Goal: Task Accomplishment & Management: Complete application form

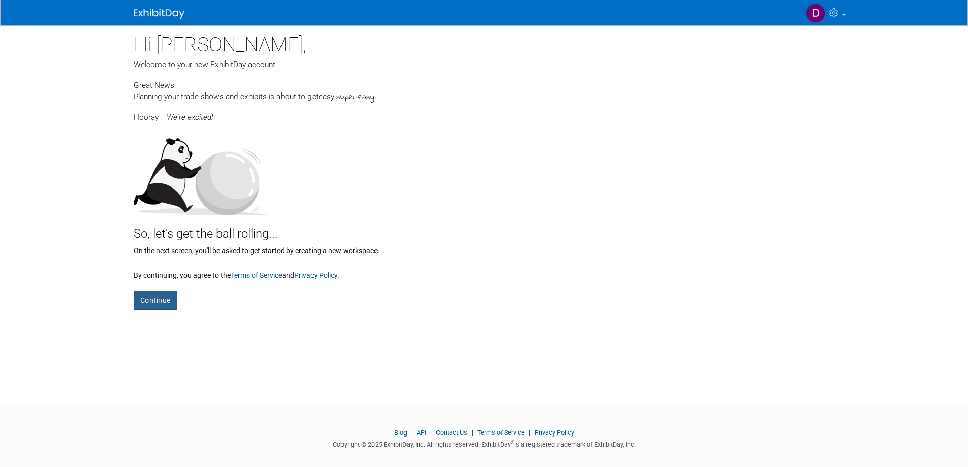
click at [168, 300] on button "Continue" at bounding box center [156, 300] width 44 height 19
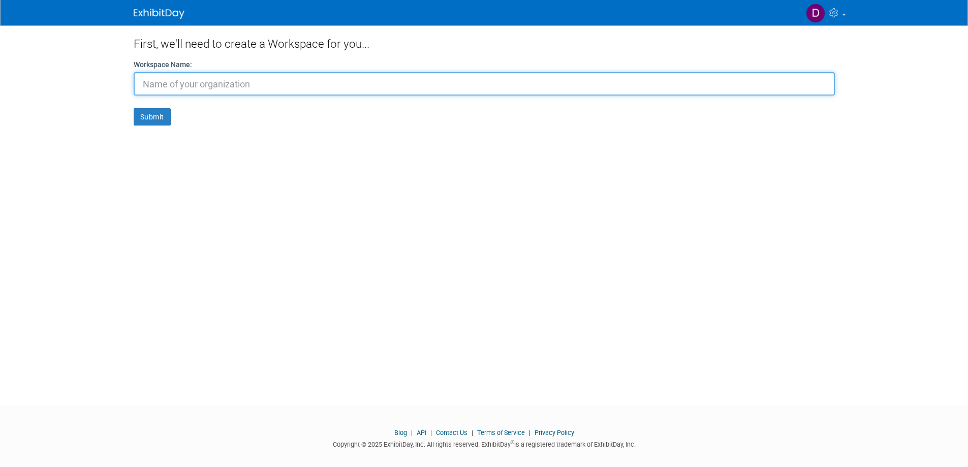
click at [239, 86] on input "text" at bounding box center [484, 83] width 701 height 23
type input "W.S. Connelly"
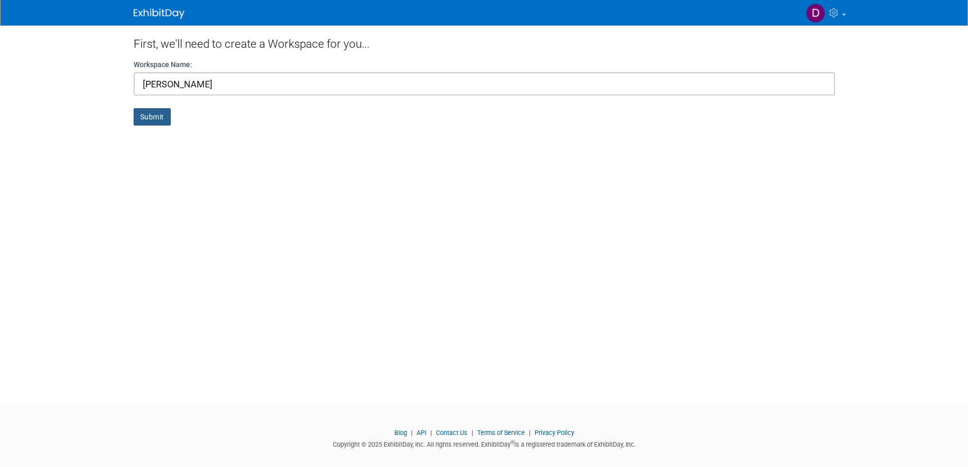
click at [162, 116] on button "Submit" at bounding box center [152, 116] width 37 height 17
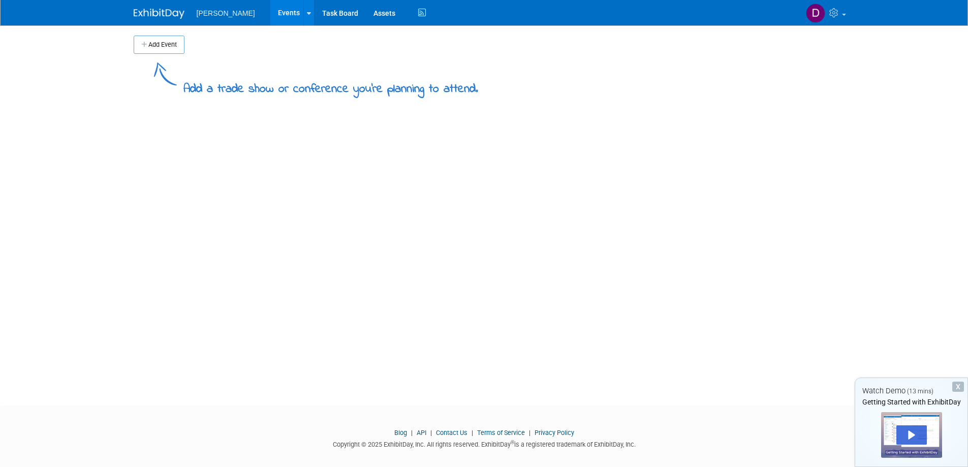
click at [152, 43] on button "Add Event" at bounding box center [159, 45] width 51 height 18
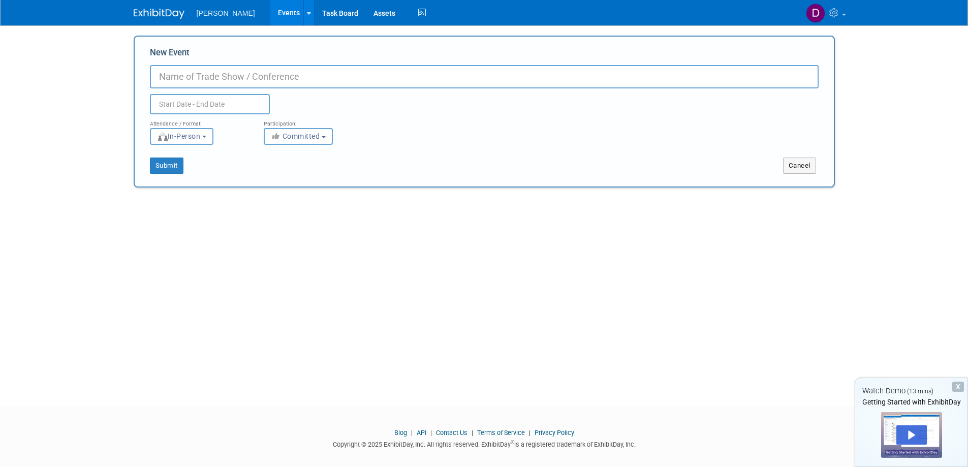
click at [276, 77] on input "New Event" at bounding box center [484, 76] width 669 height 23
type input "Salem [DATE]"
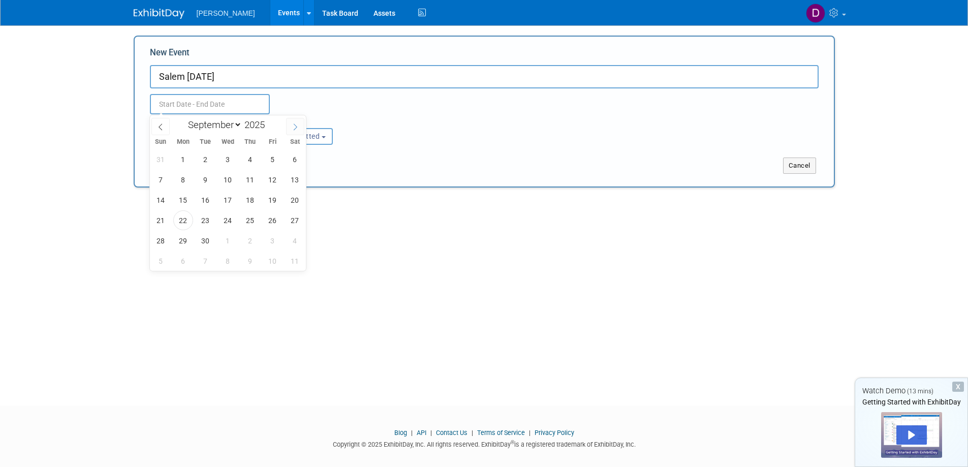
click at [301, 130] on span at bounding box center [295, 126] width 18 height 17
select select "9"
click at [228, 199] on span "15" at bounding box center [228, 200] width 20 height 20
type input "Oct 15, 2025 to Oct 15, 2025"
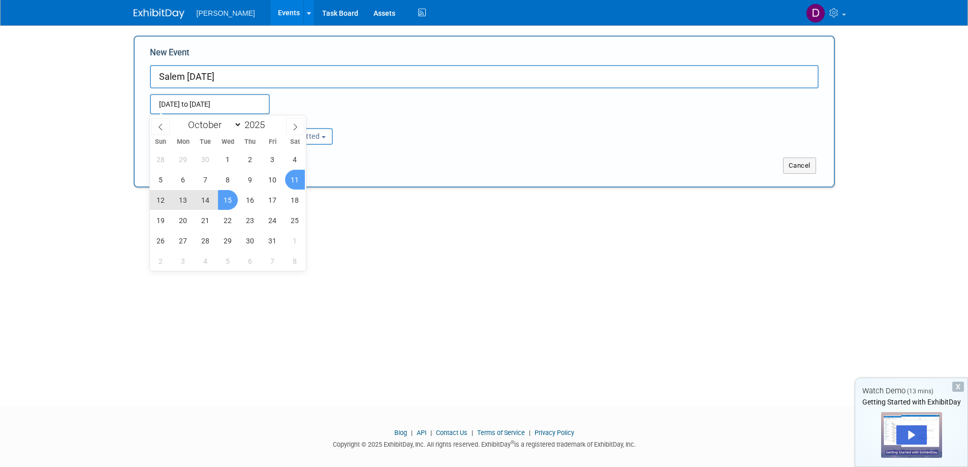
click at [335, 165] on div "Submit" at bounding box center [280, 166] width 291 height 16
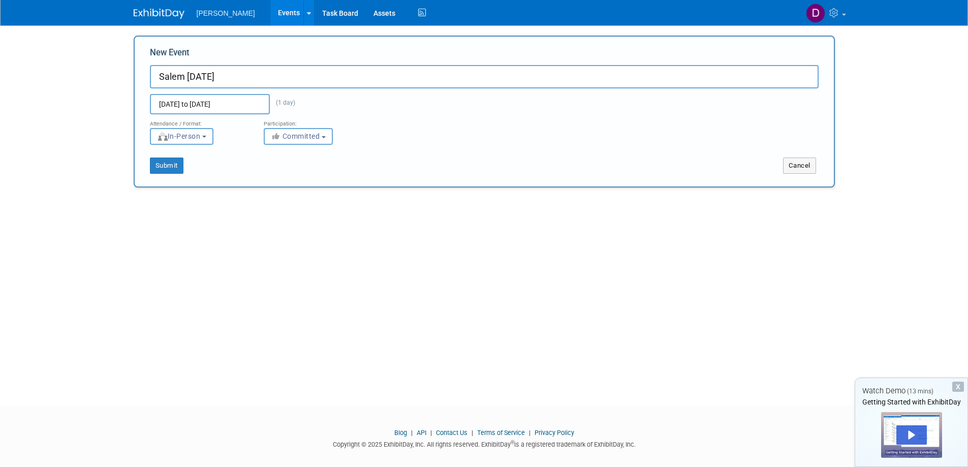
click at [213, 139] on button "In-Person" at bounding box center [182, 136] width 64 height 17
click at [203, 158] on label "In-Person" at bounding box center [185, 158] width 59 height 14
click at [160, 158] on input "In-Person" at bounding box center [156, 158] width 7 height 7
click at [308, 132] on span "Committed" at bounding box center [295, 136] width 49 height 8
click at [302, 156] on label "Committed" at bounding box center [302, 157] width 67 height 13
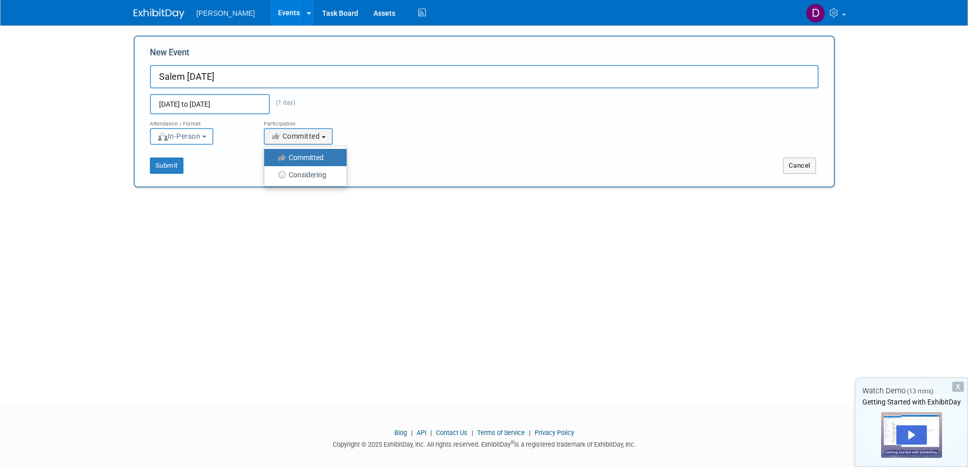
click at [273, 156] on input "Committed" at bounding box center [270, 158] width 7 height 7
click at [172, 168] on button "Submit" at bounding box center [167, 166] width 34 height 16
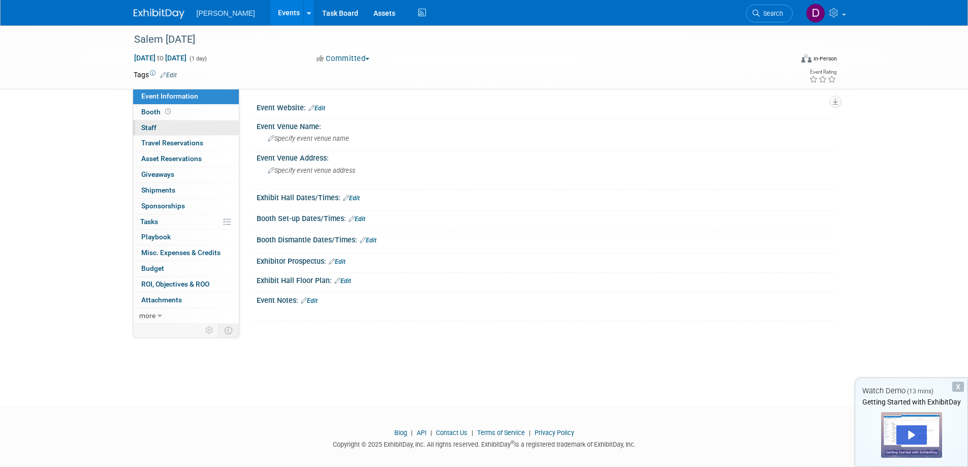
click at [165, 129] on link "0 Staff 0" at bounding box center [186, 127] width 106 height 15
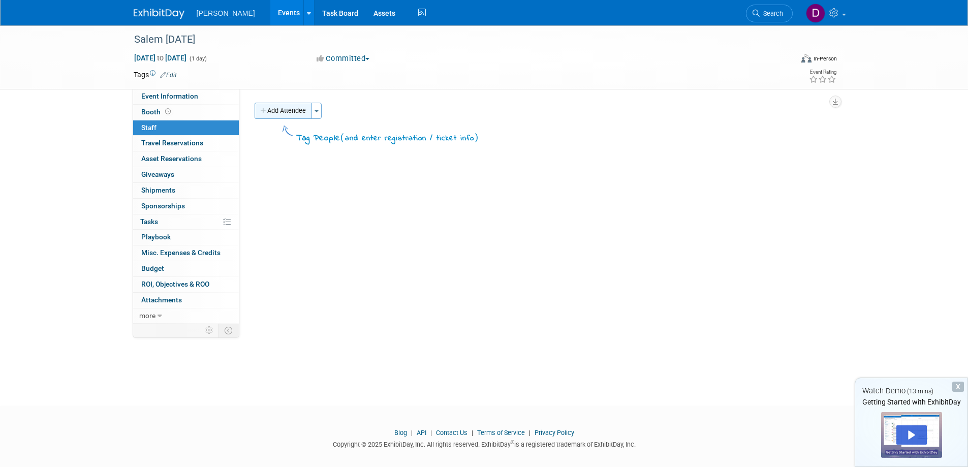
click at [278, 112] on button "Add Attendee" at bounding box center [283, 111] width 57 height 16
select select "8a5ec91a-f0db-4073-a228-4f41c9d85ec3"
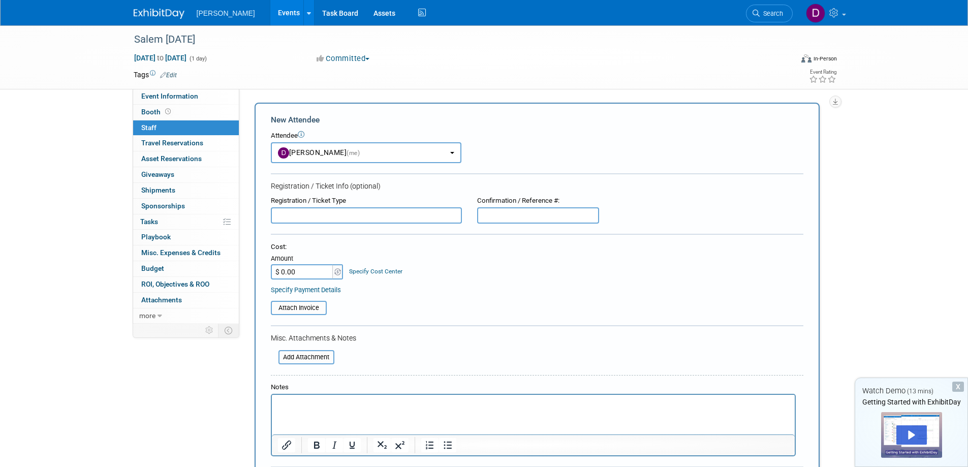
click at [330, 216] on input "text" at bounding box center [366, 215] width 191 height 16
type input "Jared Russell"
click at [194, 172] on link "0 Giveaways 0" at bounding box center [186, 174] width 106 height 15
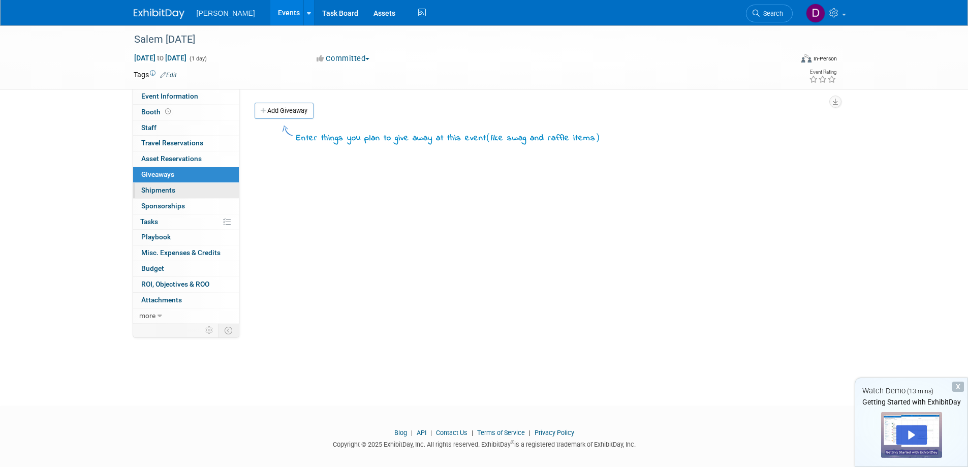
click at [187, 189] on link "0 Shipments 0" at bounding box center [186, 190] width 106 height 15
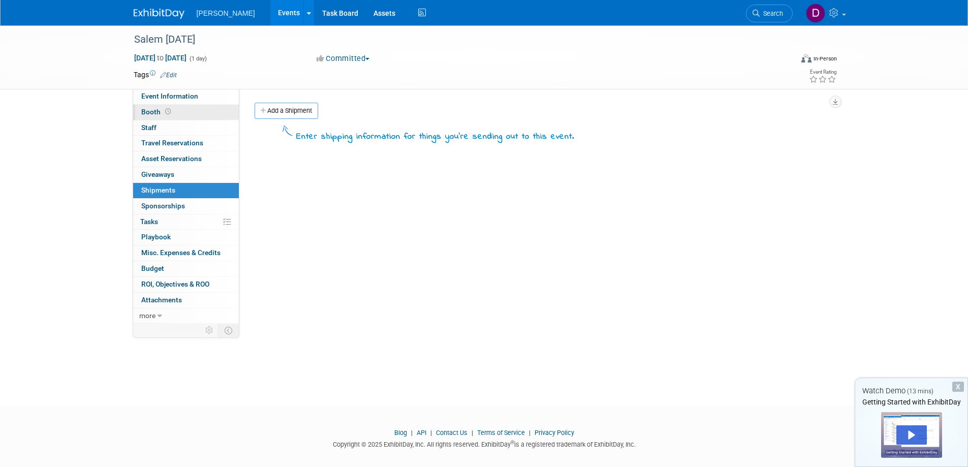
click at [155, 111] on span "Booth" at bounding box center [157, 112] width 32 height 8
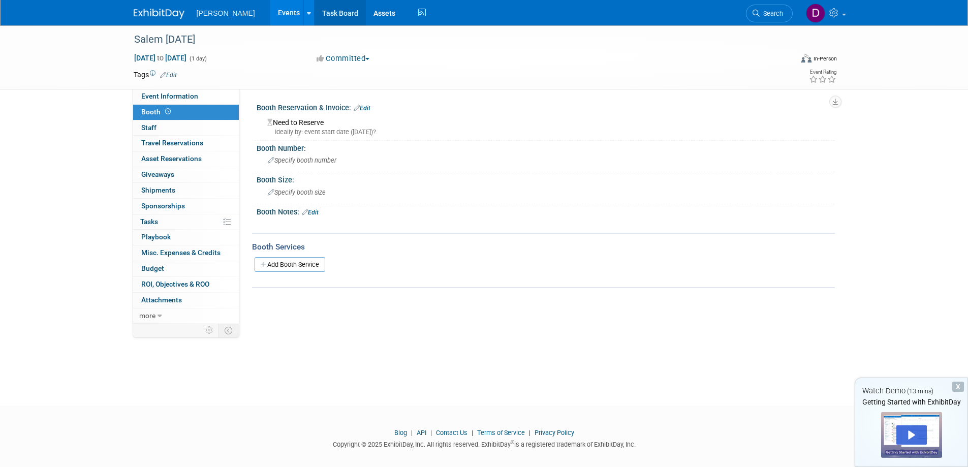
click at [325, 16] on link "Task Board" at bounding box center [340, 12] width 51 height 25
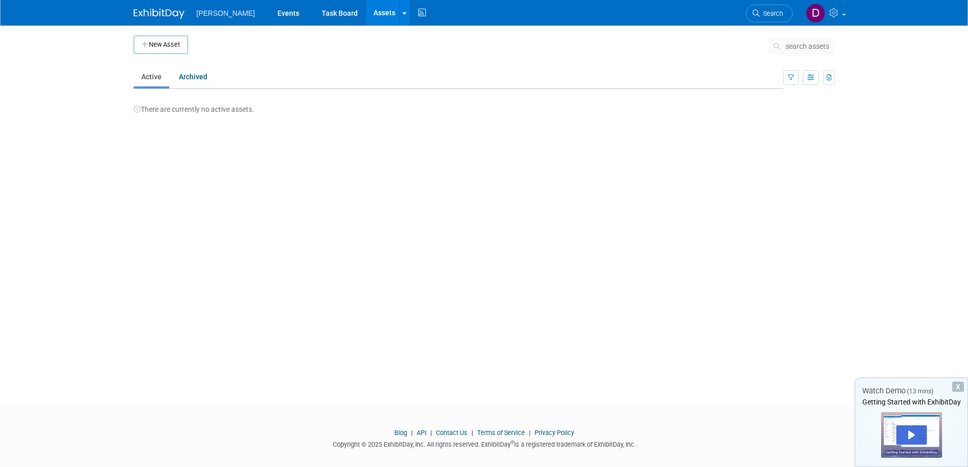
drag, startPoint x: 149, startPoint y: 47, endPoint x: 192, endPoint y: 50, distance: 43.4
click at [149, 47] on button "New Asset" at bounding box center [161, 45] width 54 height 18
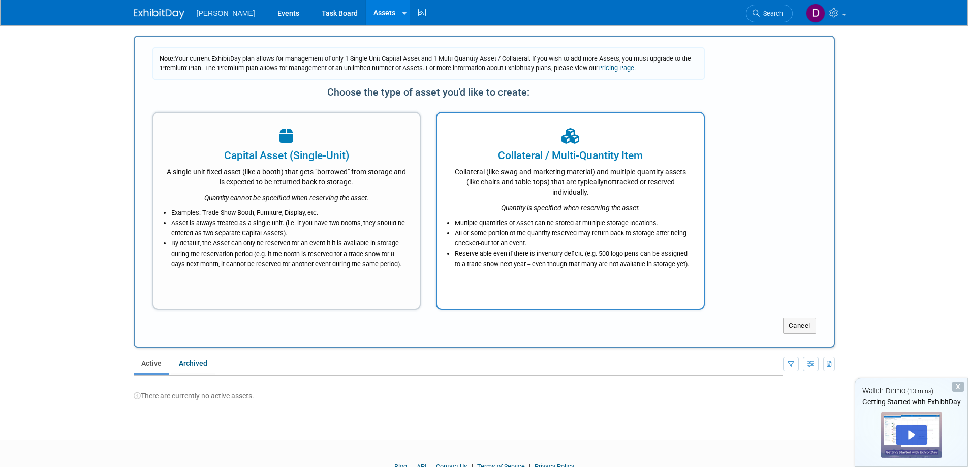
click at [604, 241] on li "All or some portion of the quantity reserved may return back to storage after b…" at bounding box center [573, 238] width 236 height 20
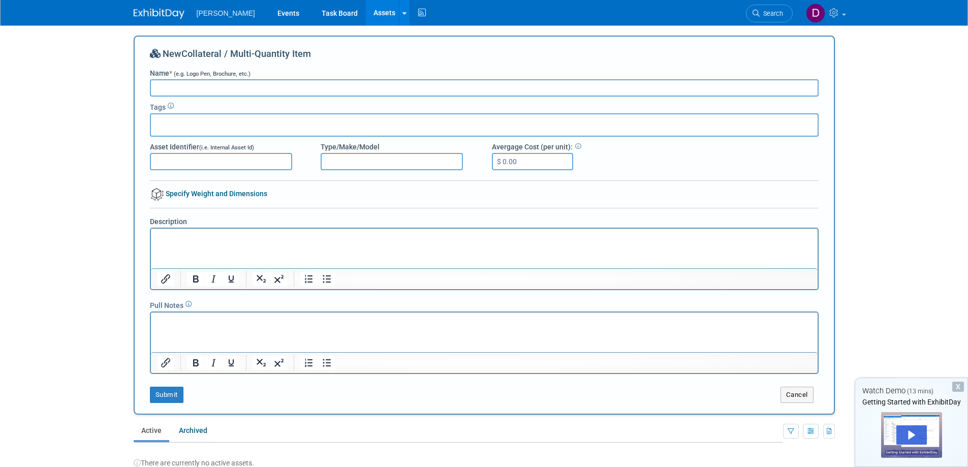
click at [218, 89] on input "Name * (e.g. Logo Pen, Brochure, etc.)" at bounding box center [484, 87] width 669 height 17
click at [350, 90] on input "Name * (e.g. Logo Pen, Brochure, etc.)" at bounding box center [484, 87] width 669 height 17
click at [277, 12] on link "Events" at bounding box center [288, 12] width 37 height 25
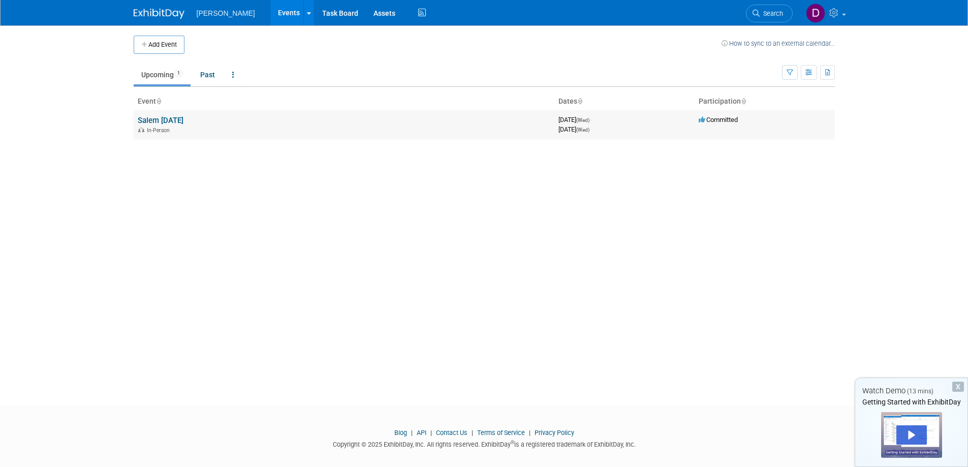
click at [189, 125] on td "Salem [DATE] In-Person" at bounding box center [344, 124] width 421 height 29
